Goal: Find specific page/section: Find specific page/section

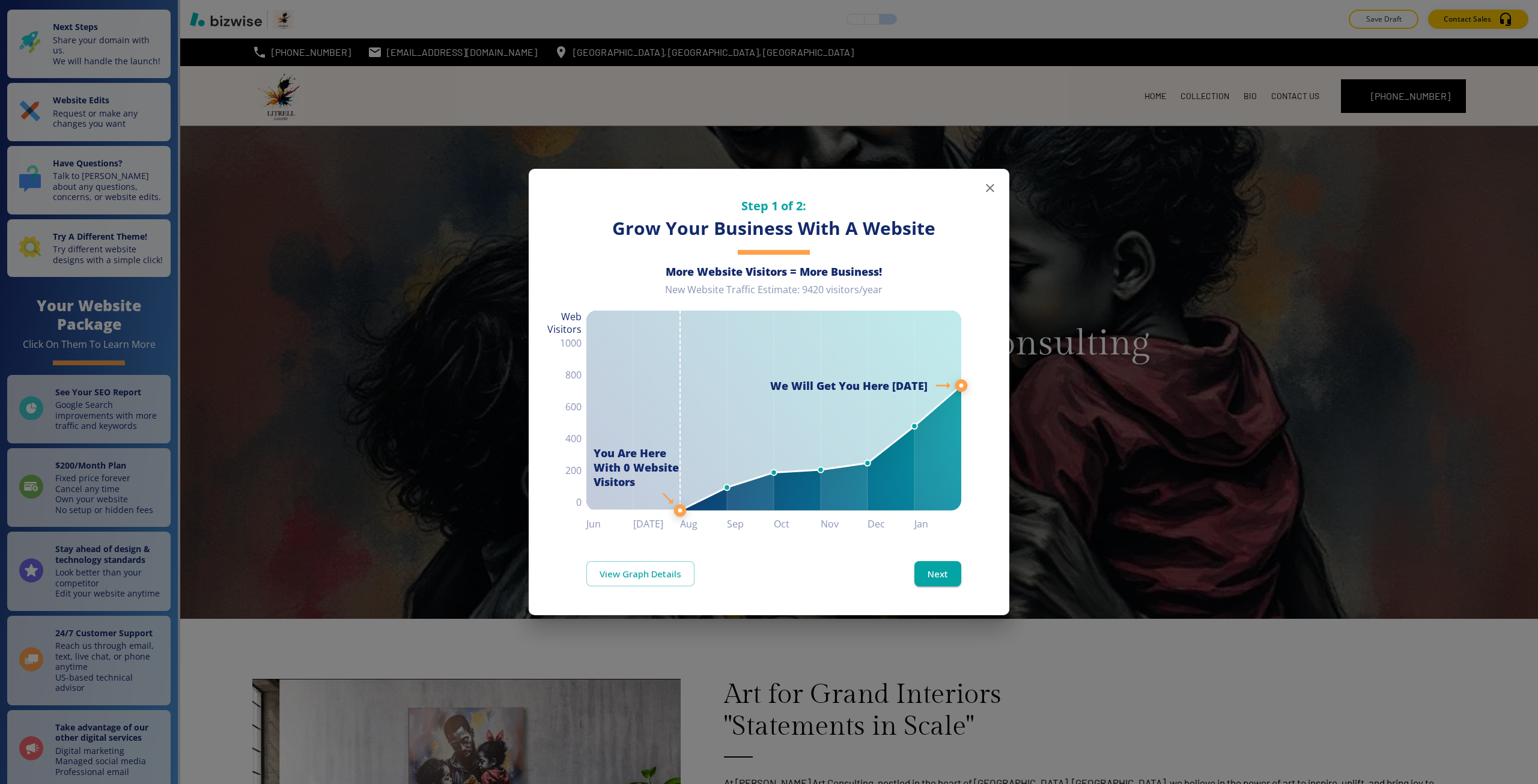
click at [412, 421] on div "Step 1 of 2: Grow Your Business With A Website More Website Visitors = More Bus…" at bounding box center [769, 392] width 1538 height 784
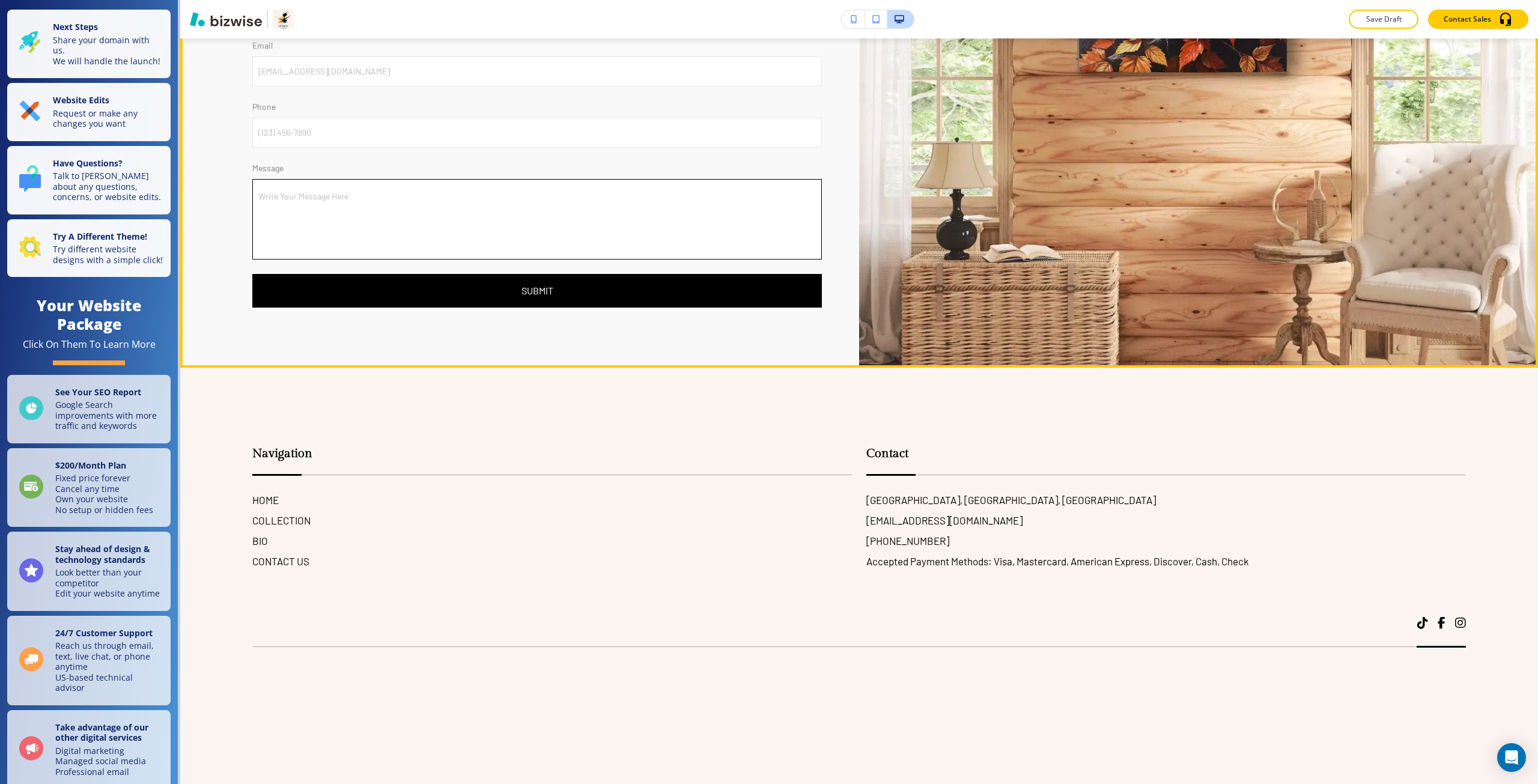
scroll to position [4749, 0]
